Goal: Task Accomplishment & Management: Manage account settings

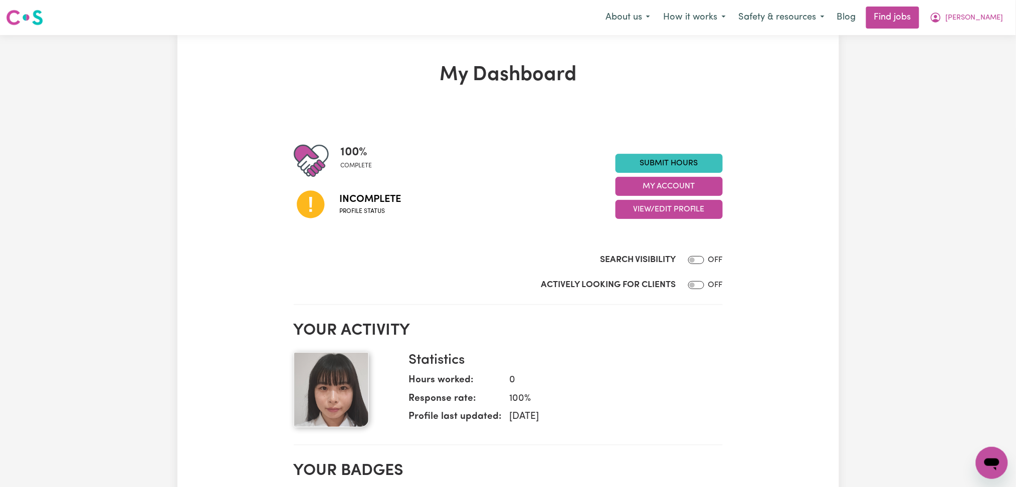
click at [669, 202] on button "View/Edit Profile" at bounding box center [669, 209] width 107 height 19
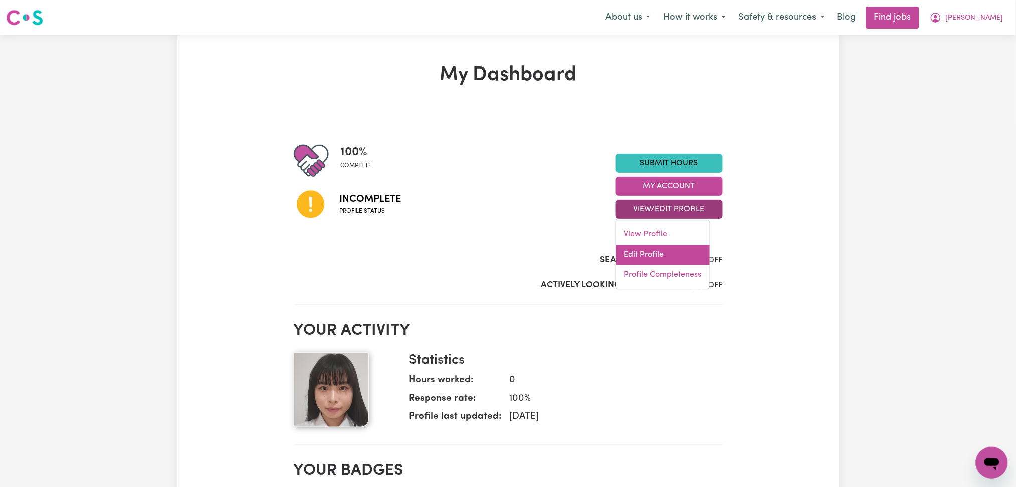
click at [638, 253] on link "Edit Profile" at bounding box center [663, 255] width 94 height 20
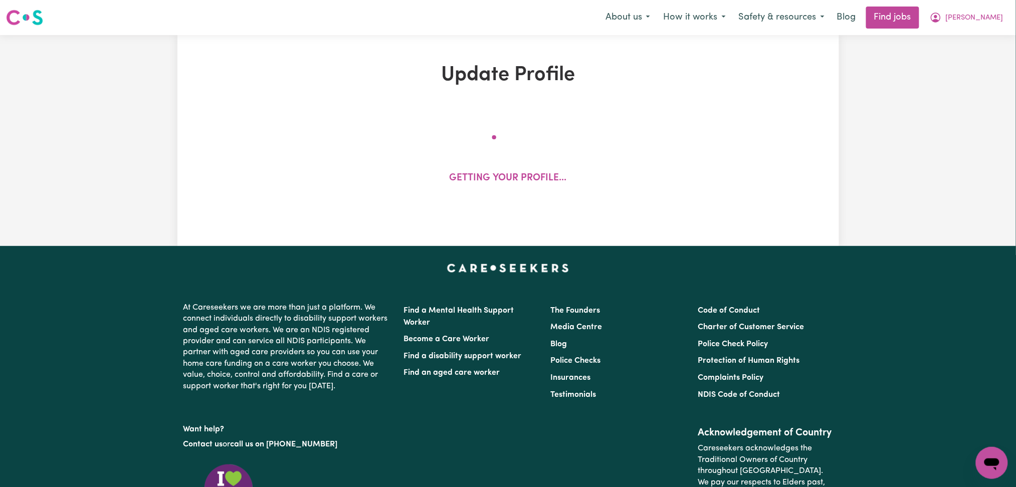
select select "[DEMOGRAPHIC_DATA]"
select select "[DEMOGRAPHIC_DATA] Work Visa"
select select "Studying a healthcare related degree or qualification"
select select "37"
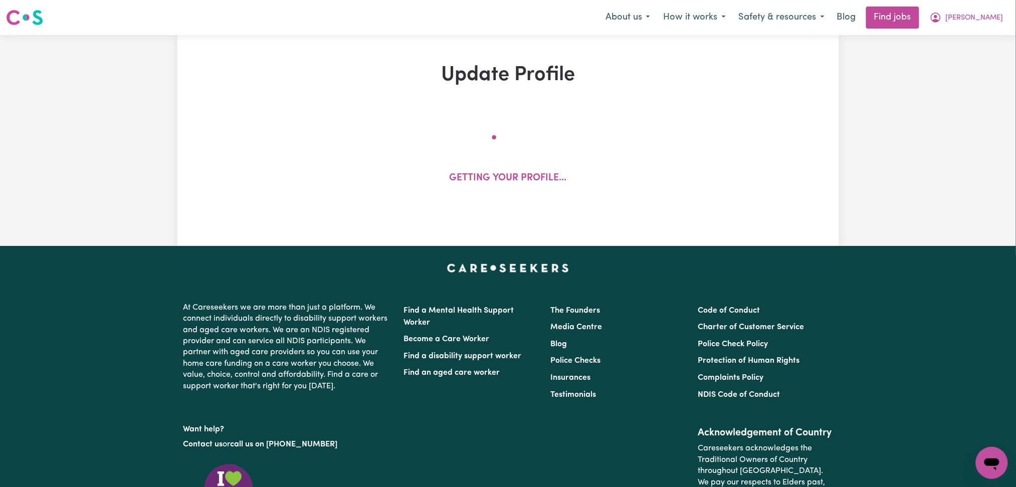
select select "37"
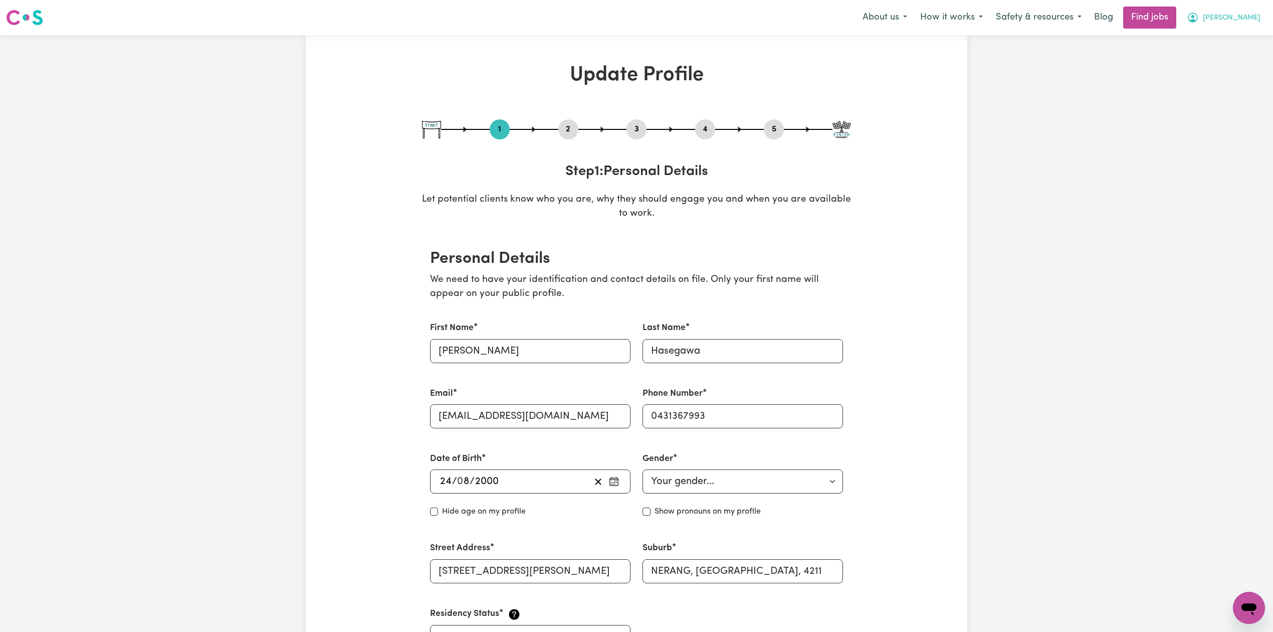
click at [1016, 13] on span "[PERSON_NAME]" at bounding box center [1232, 18] width 58 height 11
click at [1016, 76] on link "Logout" at bounding box center [1227, 76] width 79 height 19
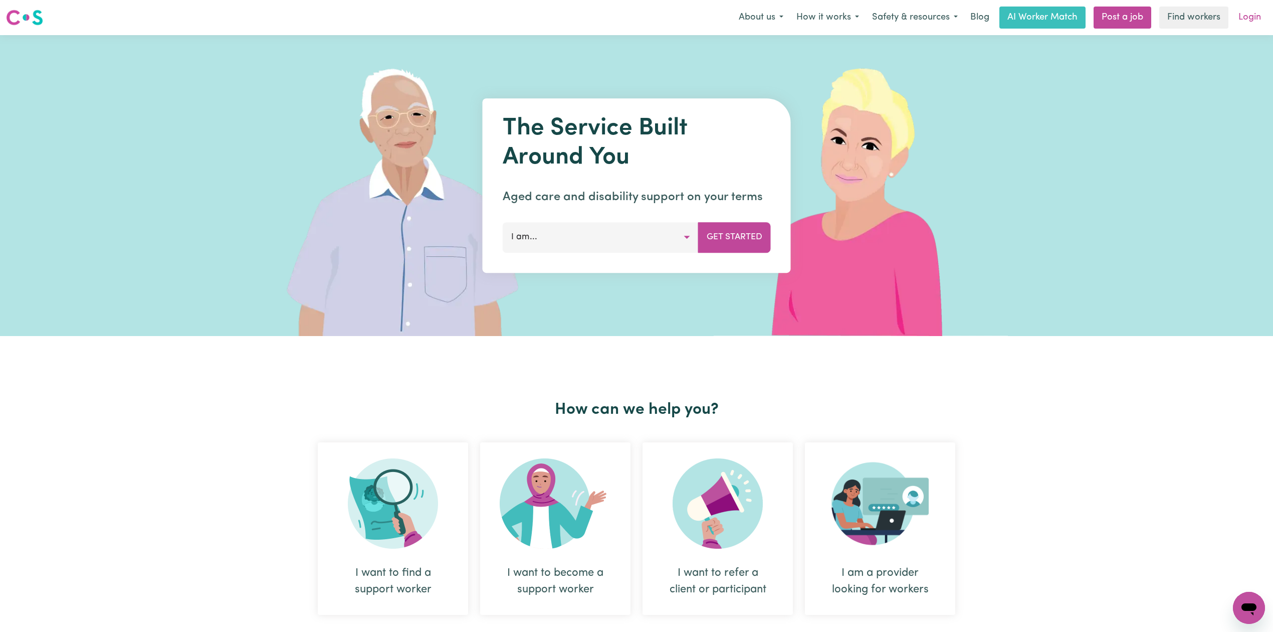
click at [1016, 17] on link "Login" at bounding box center [1250, 18] width 35 height 22
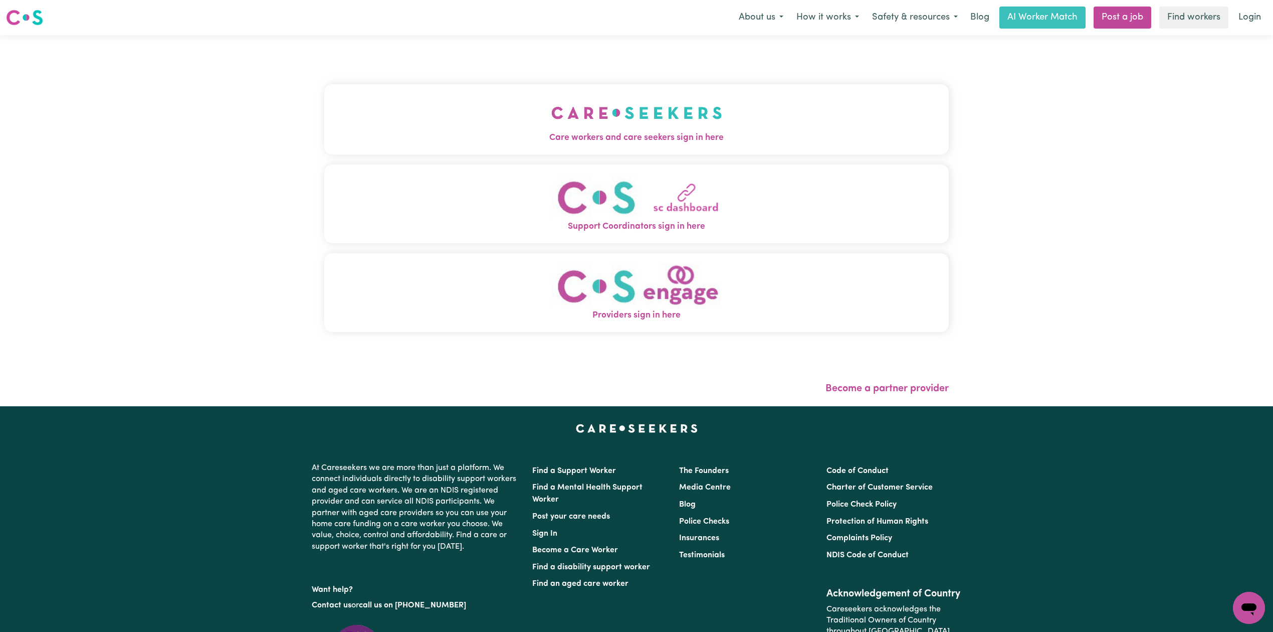
click at [390, 44] on div "Care workers and care seekers sign in here Support Coordinators sign in here Pr…" at bounding box center [636, 220] width 637 height 371
click at [379, 108] on button "Care workers and care seekers sign in here" at bounding box center [636, 119] width 625 height 70
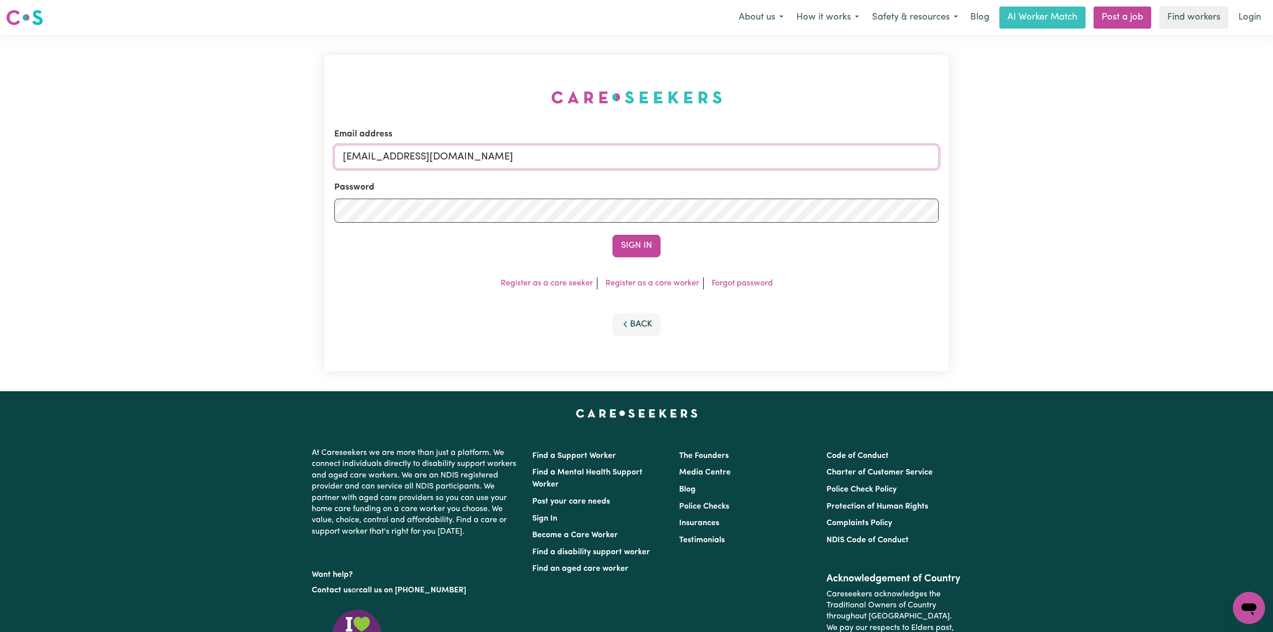
drag, startPoint x: 484, startPoint y: 159, endPoint x: 488, endPoint y: 169, distance: 10.5
click at [484, 159] on input "[EMAIL_ADDRESS][DOMAIN_NAME]" at bounding box center [636, 157] width 605 height 24
drag, startPoint x: 396, startPoint y: 157, endPoint x: 663, endPoint y: 178, distance: 268.1
click at [663, 178] on form "Email address Superuser~[EMAIL_ADDRESS][DOMAIN_NAME] Password Sign In" at bounding box center [636, 192] width 605 height 129
type input "Superuser~[EMAIL_ADDRESS][DOMAIN_NAME]"
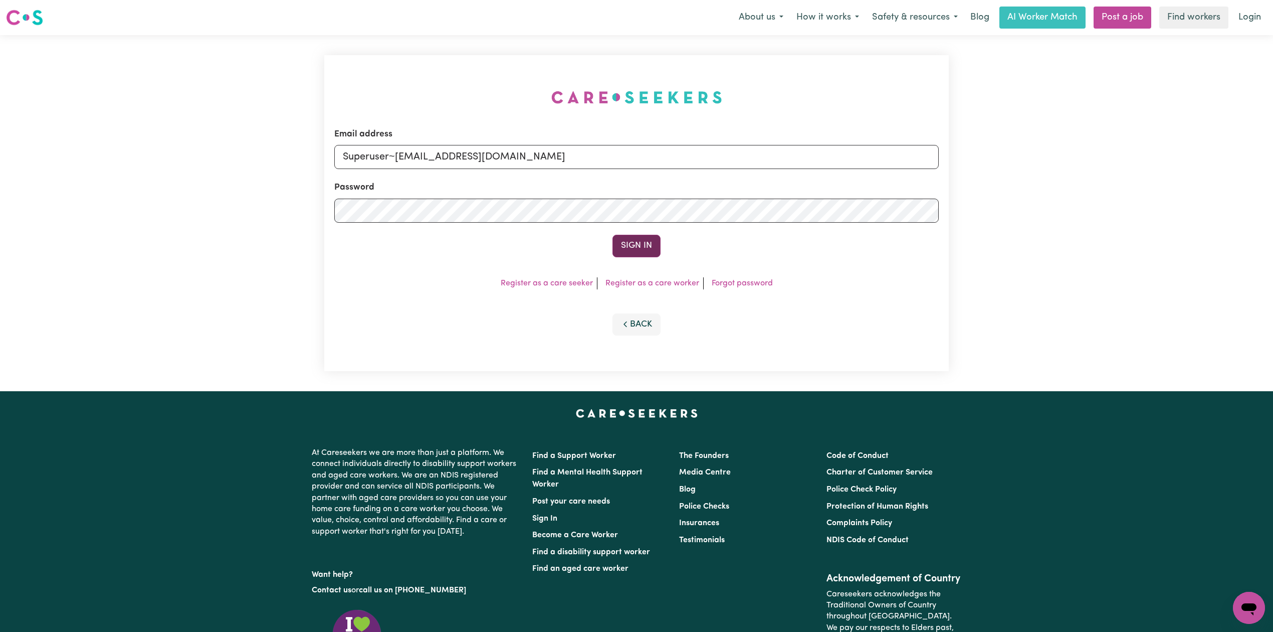
click at [642, 245] on button "Sign In" at bounding box center [637, 246] width 48 height 22
